Goal: Task Accomplishment & Management: Manage account settings

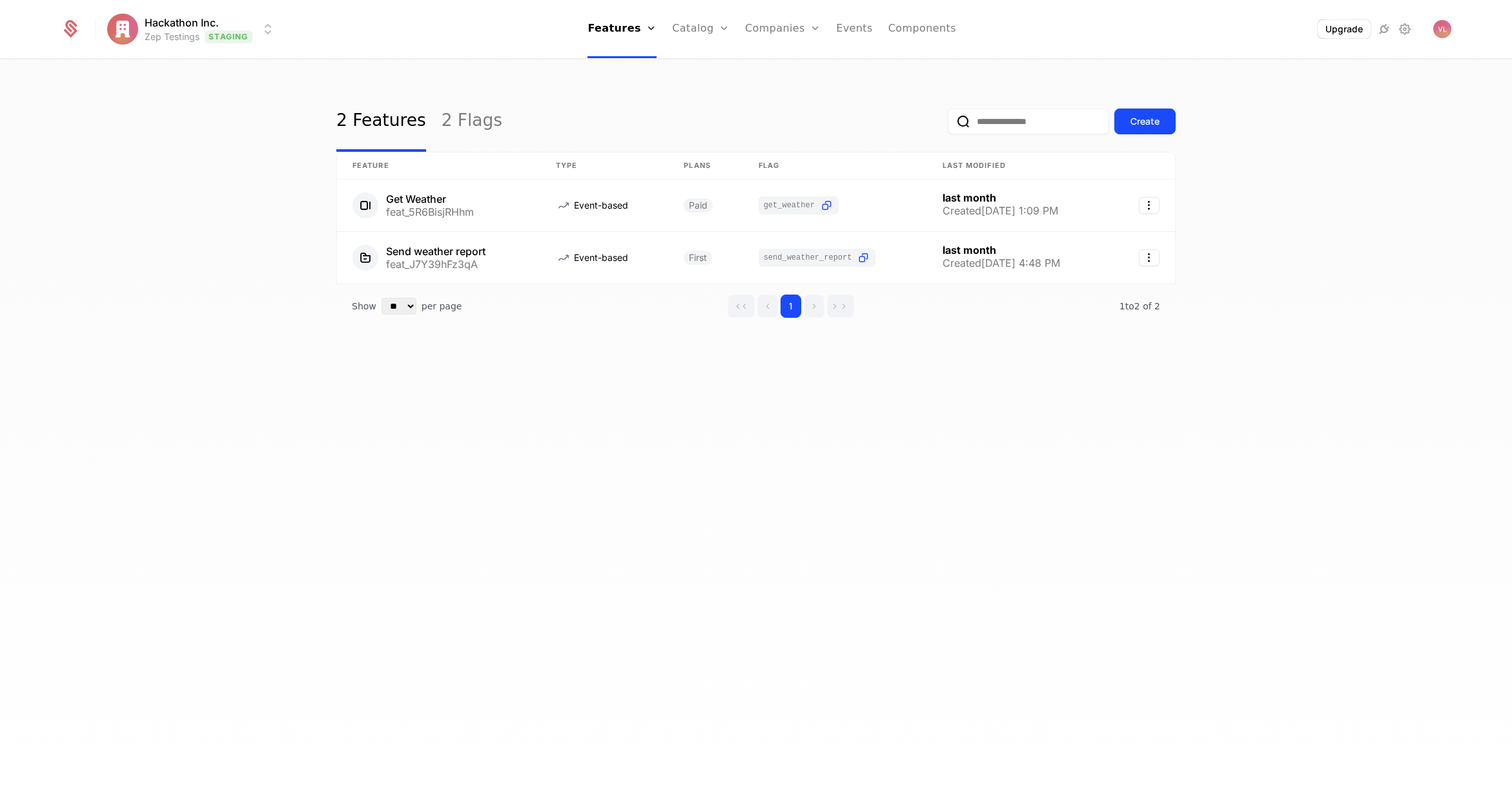
click at [148, 40] on html "Hackathon Inc. Zep Testings Staging Features Features Flags Catalog Plans Add O…" at bounding box center [756, 405] width 1512 height 810
click at [672, 94] on html "Hackathon Inc. Zep Testings Staging Features Features Flags Catalog Plans Add O…" at bounding box center [756, 405] width 1512 height 810
click at [1439, 28] on img "Open user button" at bounding box center [1442, 29] width 18 height 18
click at [1275, 130] on button "Sign out" at bounding box center [1330, 136] width 244 height 33
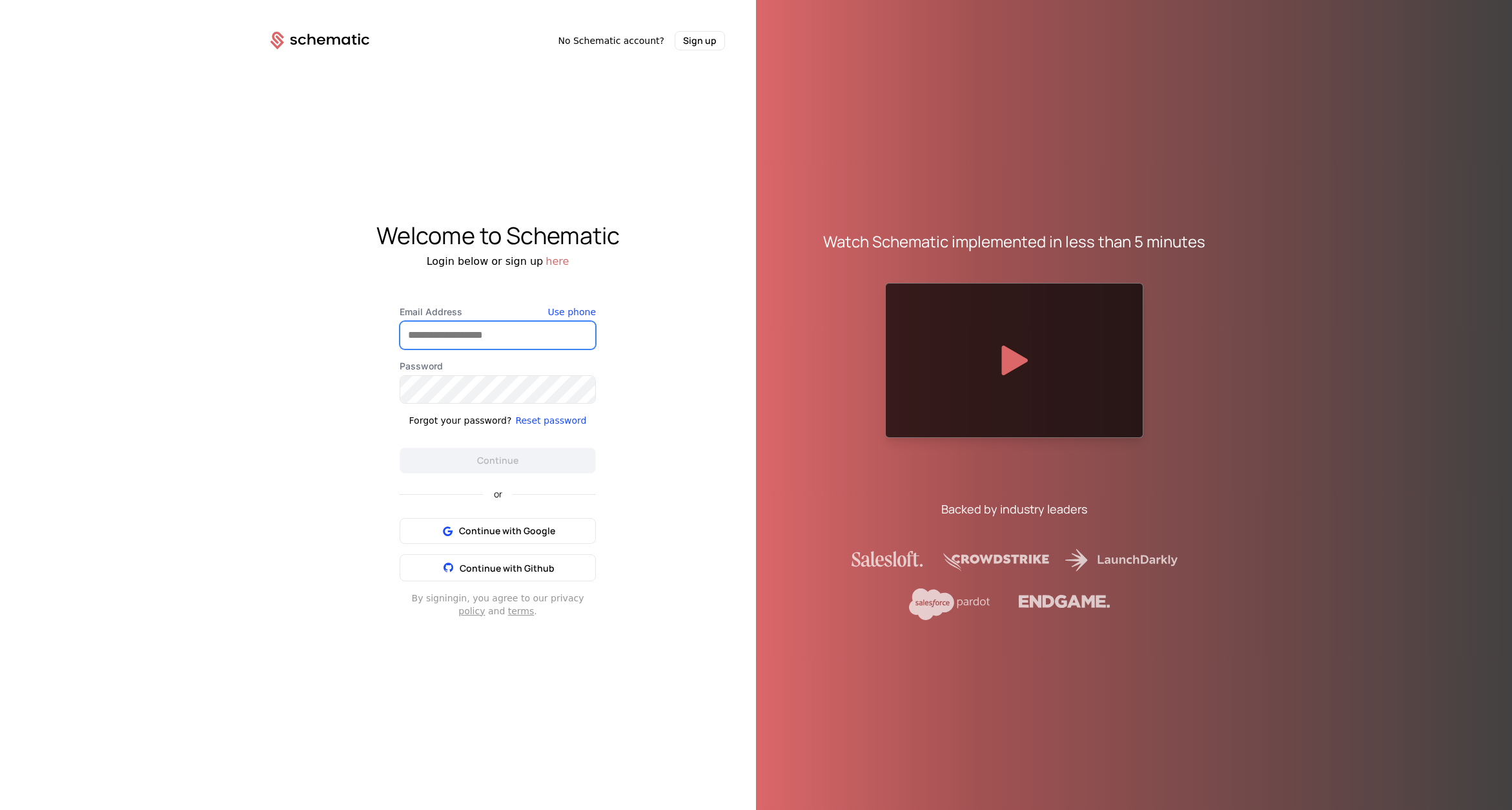
click at [455, 330] on input "Email Address" at bounding box center [497, 336] width 195 height 28
type input "**********"
click at [502, 452] on button "Continue" at bounding box center [498, 460] width 196 height 26
